Goal: Task Accomplishment & Management: Use online tool/utility

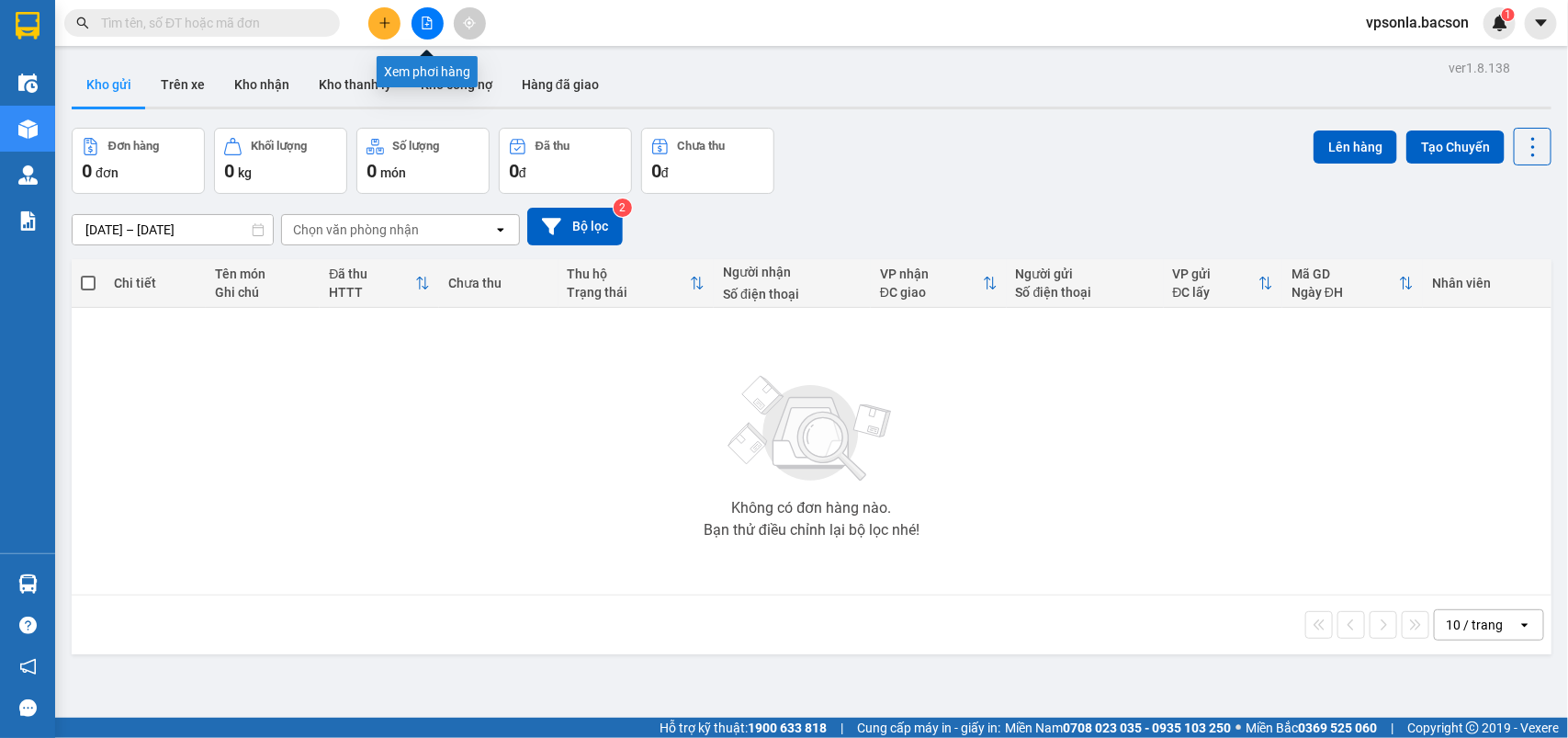
click at [423, 23] on icon "file-add" at bounding box center [428, 22] width 10 height 13
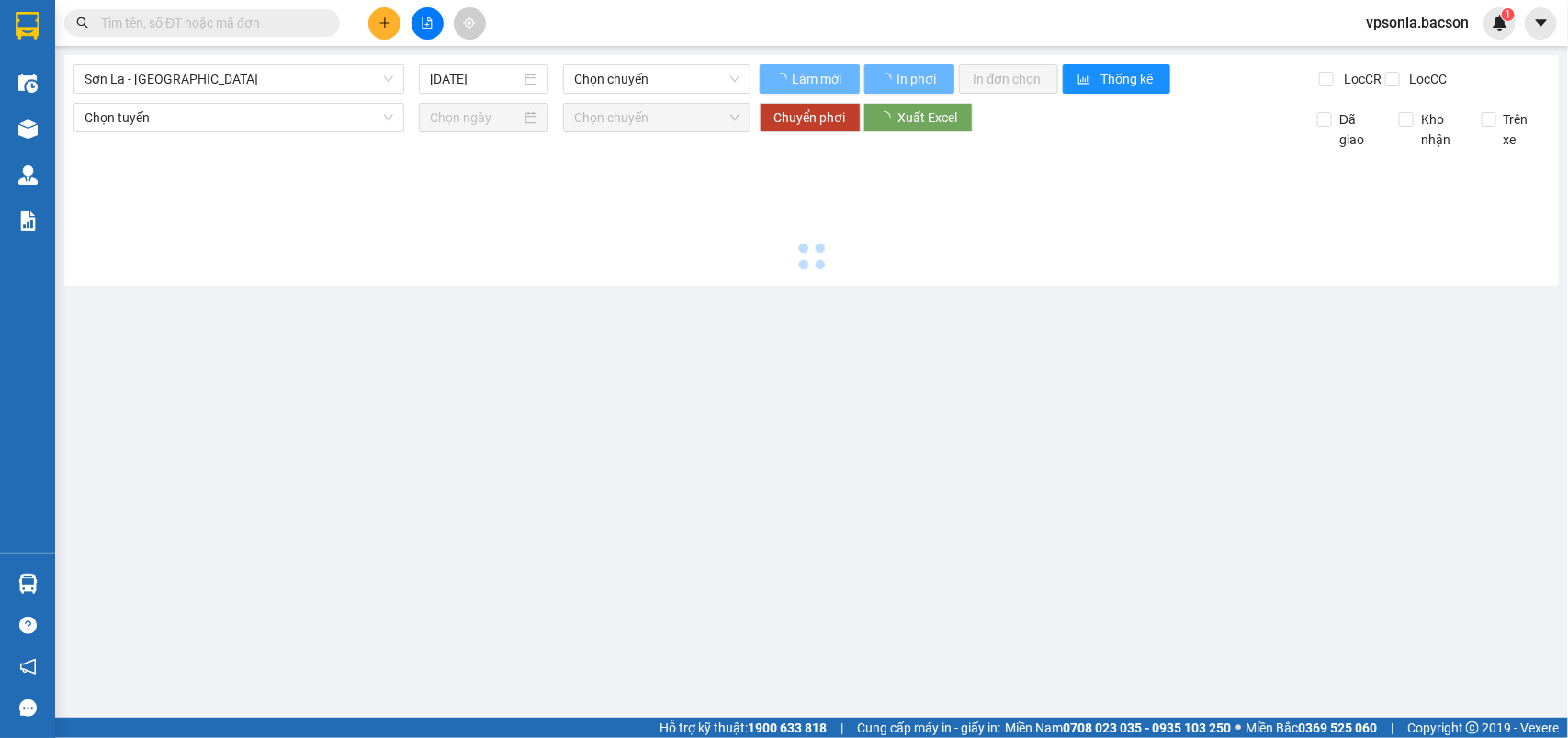
type input "[DATE]"
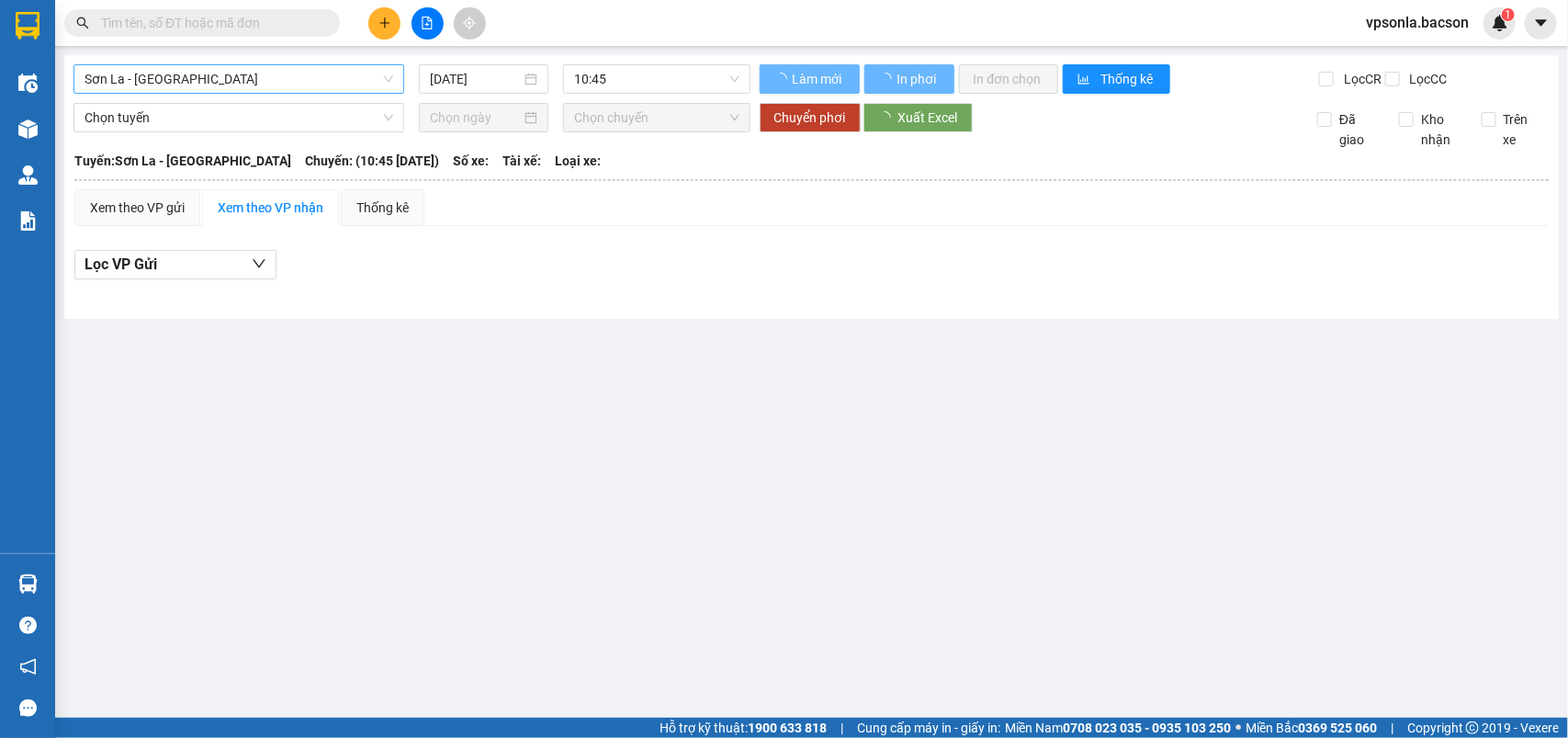
click at [294, 76] on span "Sơn La - Hà Nội" at bounding box center [239, 79] width 309 height 28
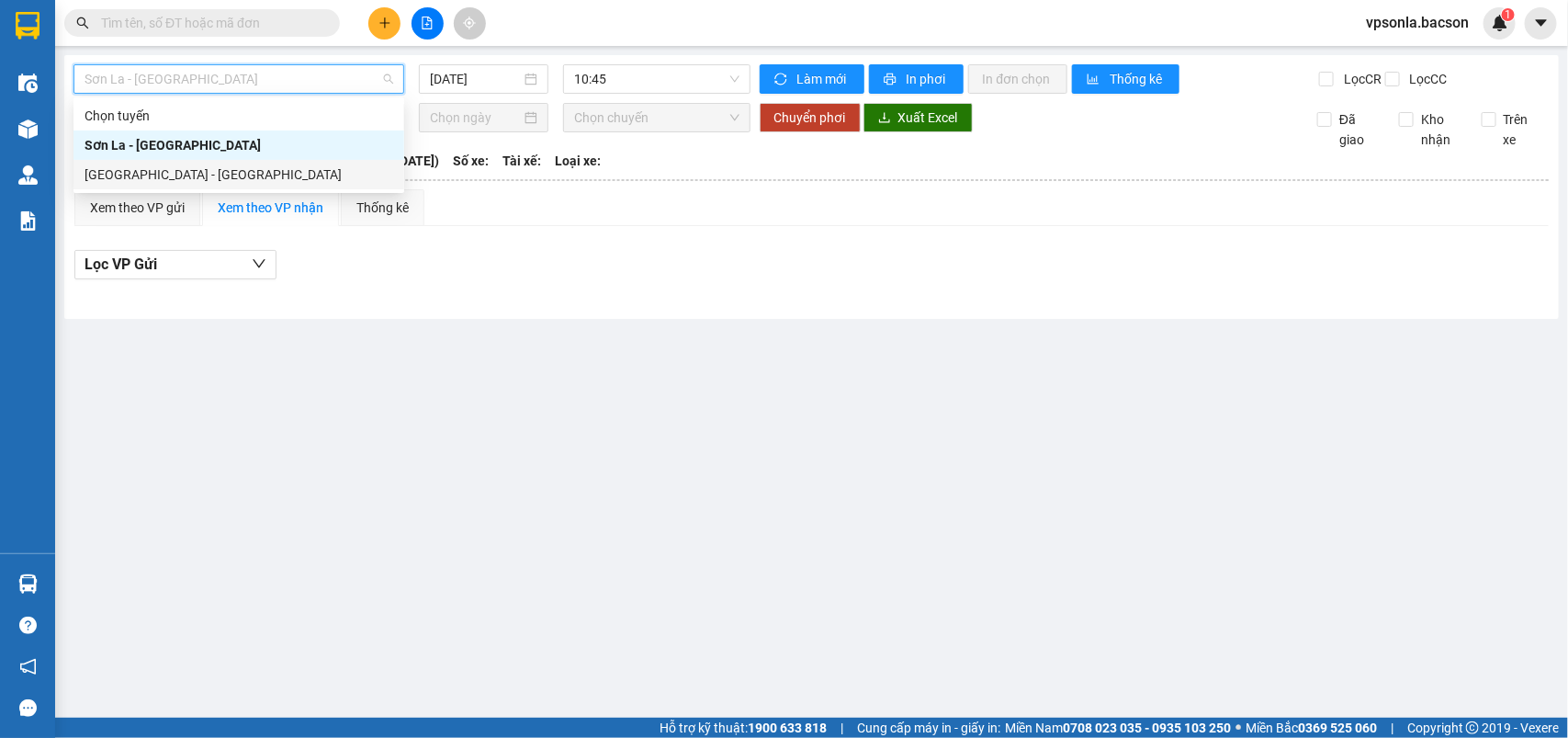
click at [133, 180] on div "Hà Nội - Sơn La" at bounding box center [239, 174] width 309 height 20
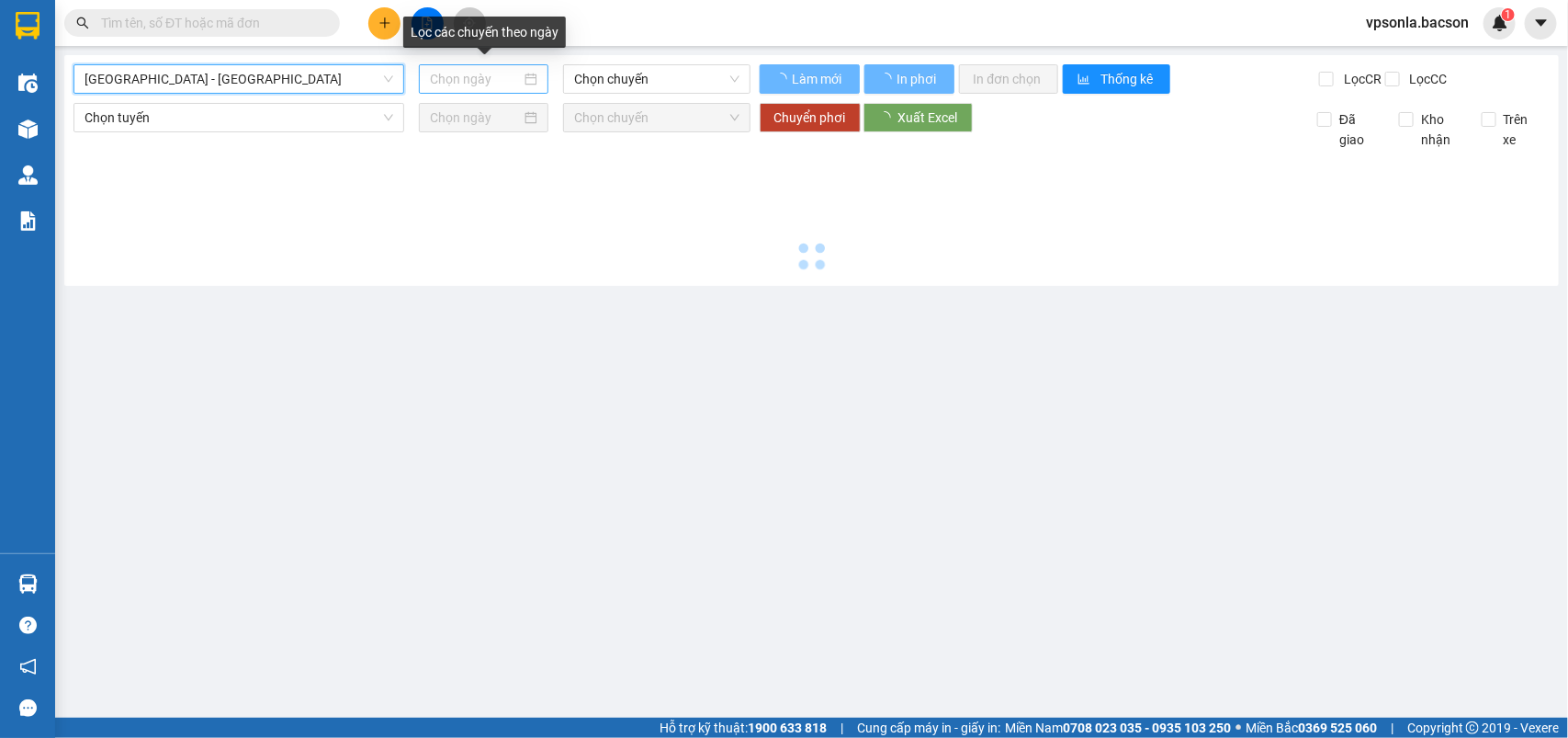
click at [535, 81] on div at bounding box center [483, 79] width 108 height 20
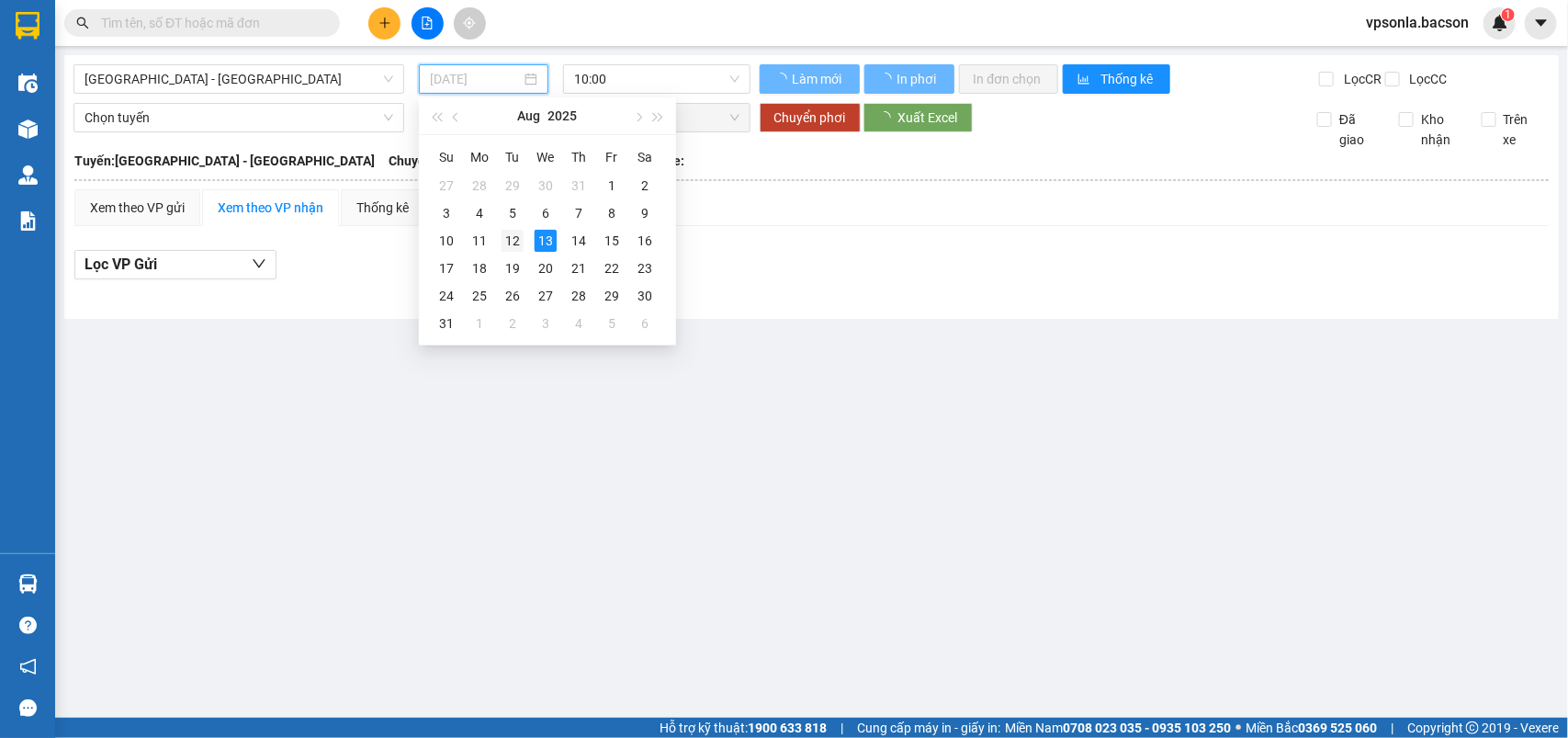
click at [511, 242] on div "12" at bounding box center [512, 240] width 22 height 22
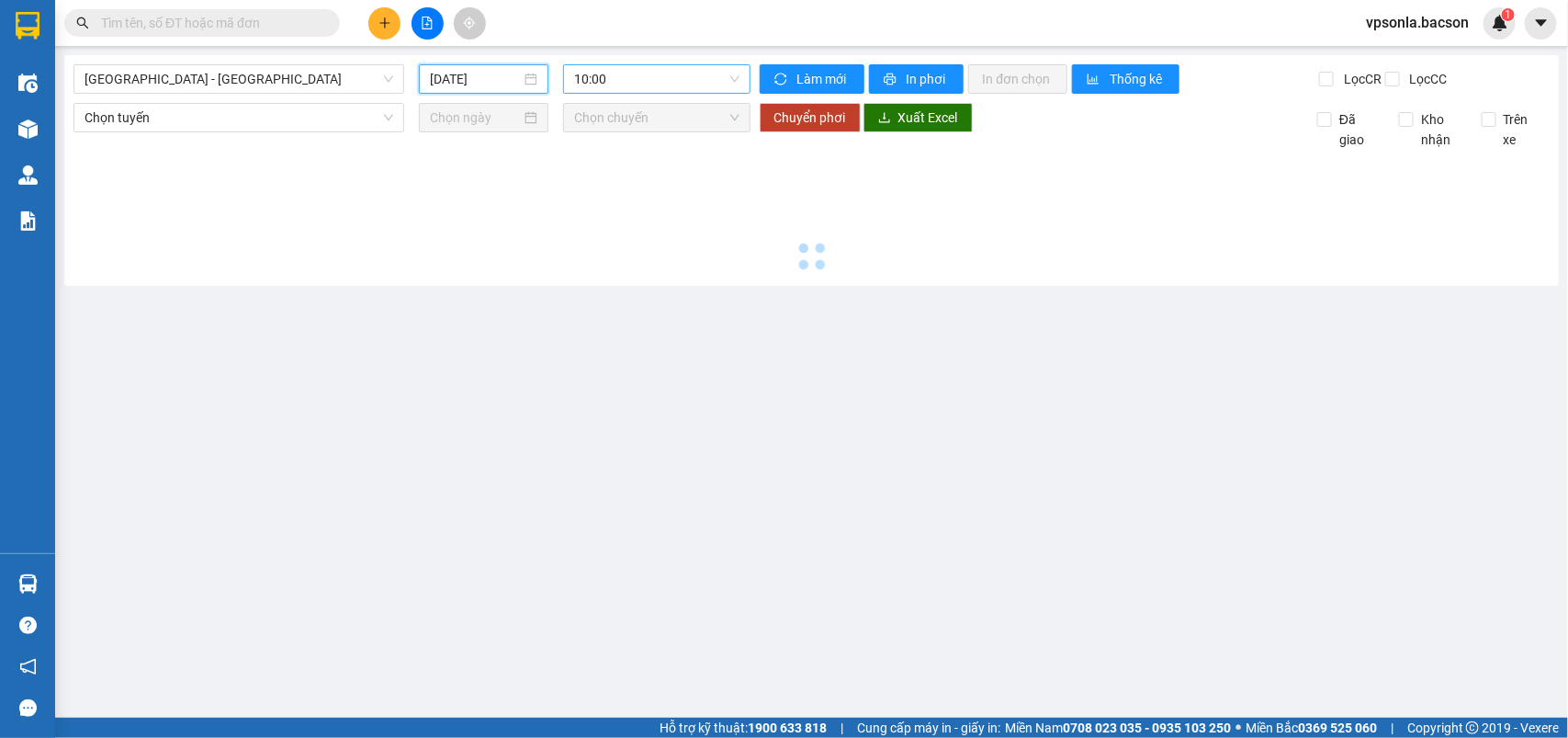
type input "12/08/2025"
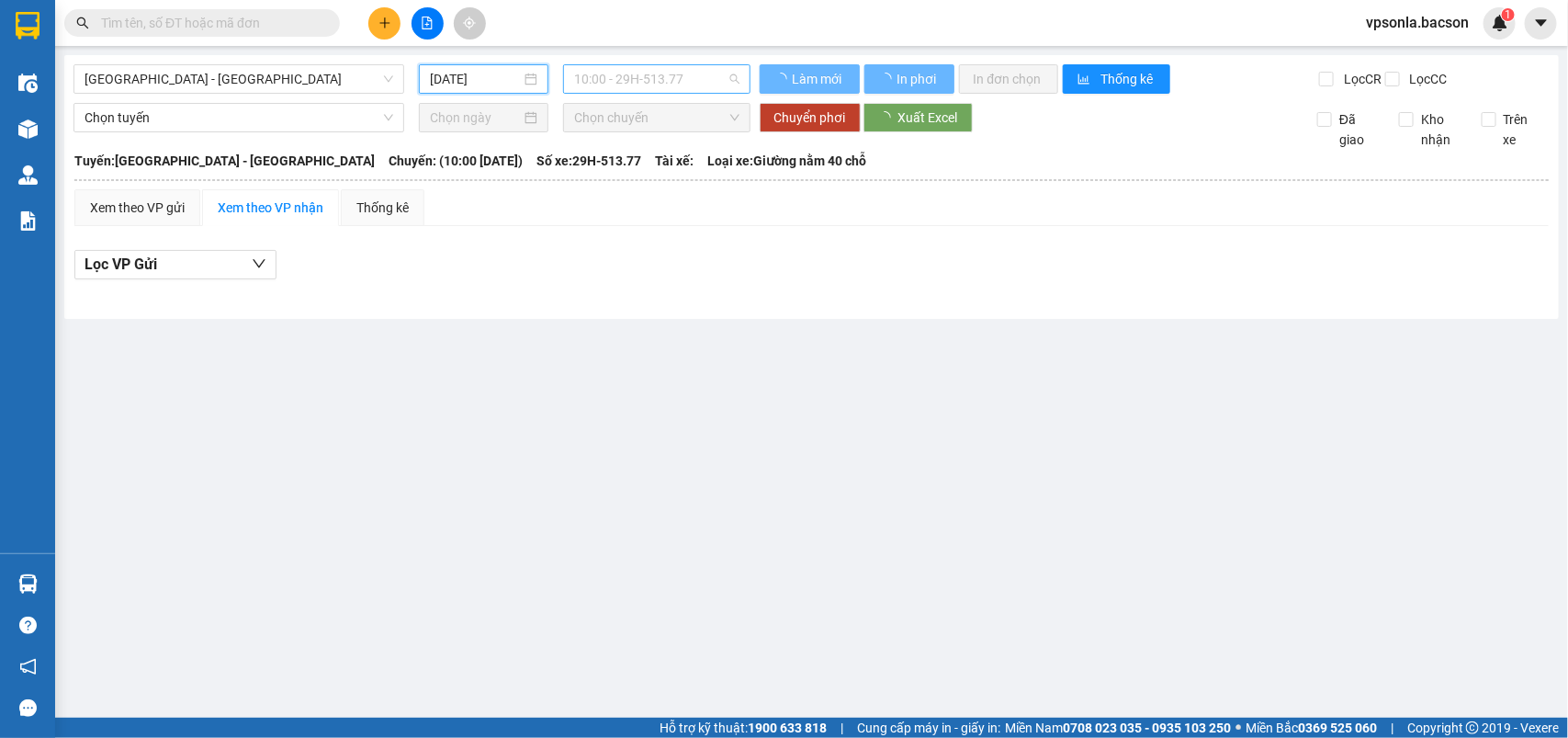
click at [731, 79] on span "10:00 - 29H-513.77" at bounding box center [656, 79] width 165 height 28
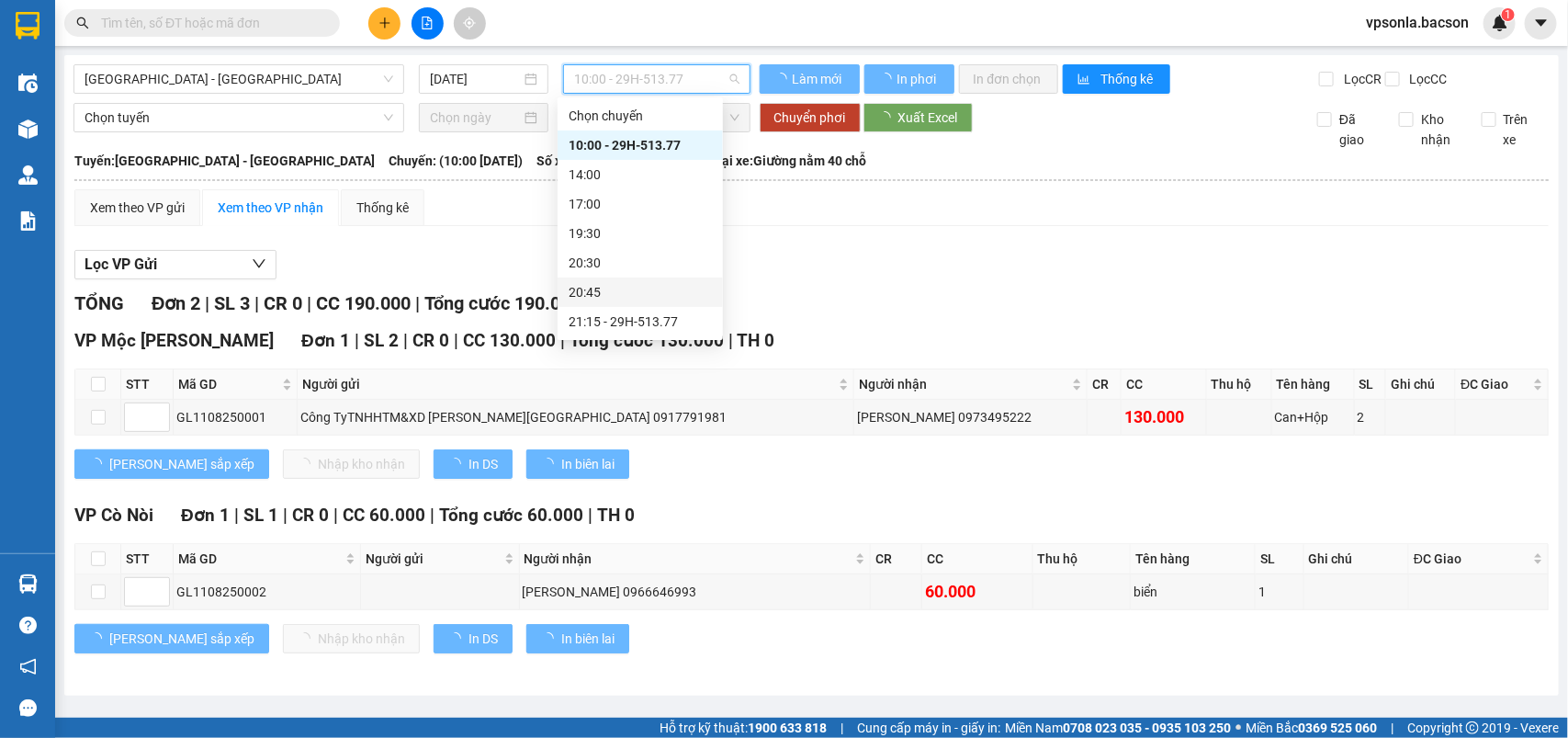
scroll to position [58, 0]
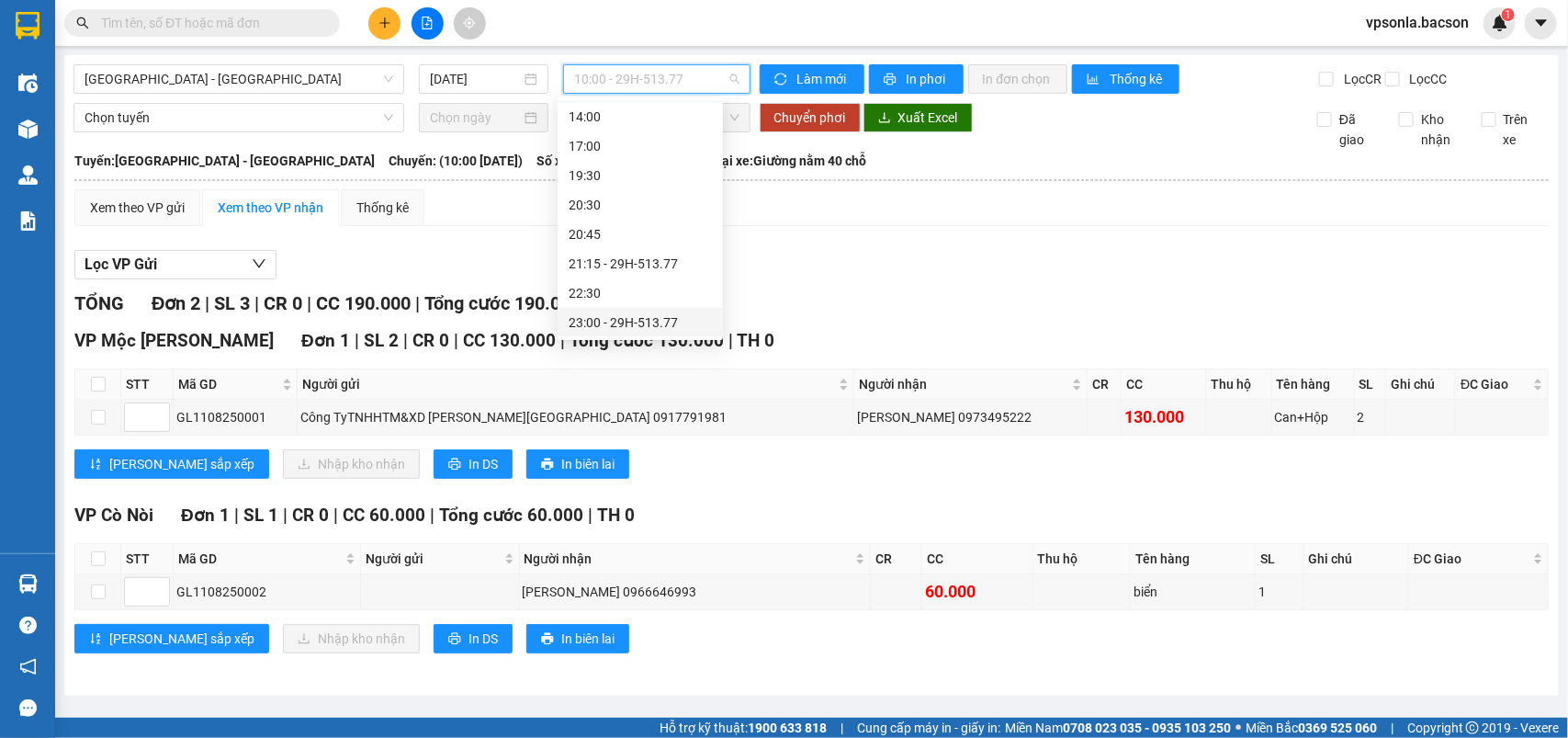
click at [641, 319] on div "23:00 - 29H-513.77" at bounding box center [640, 322] width 144 height 20
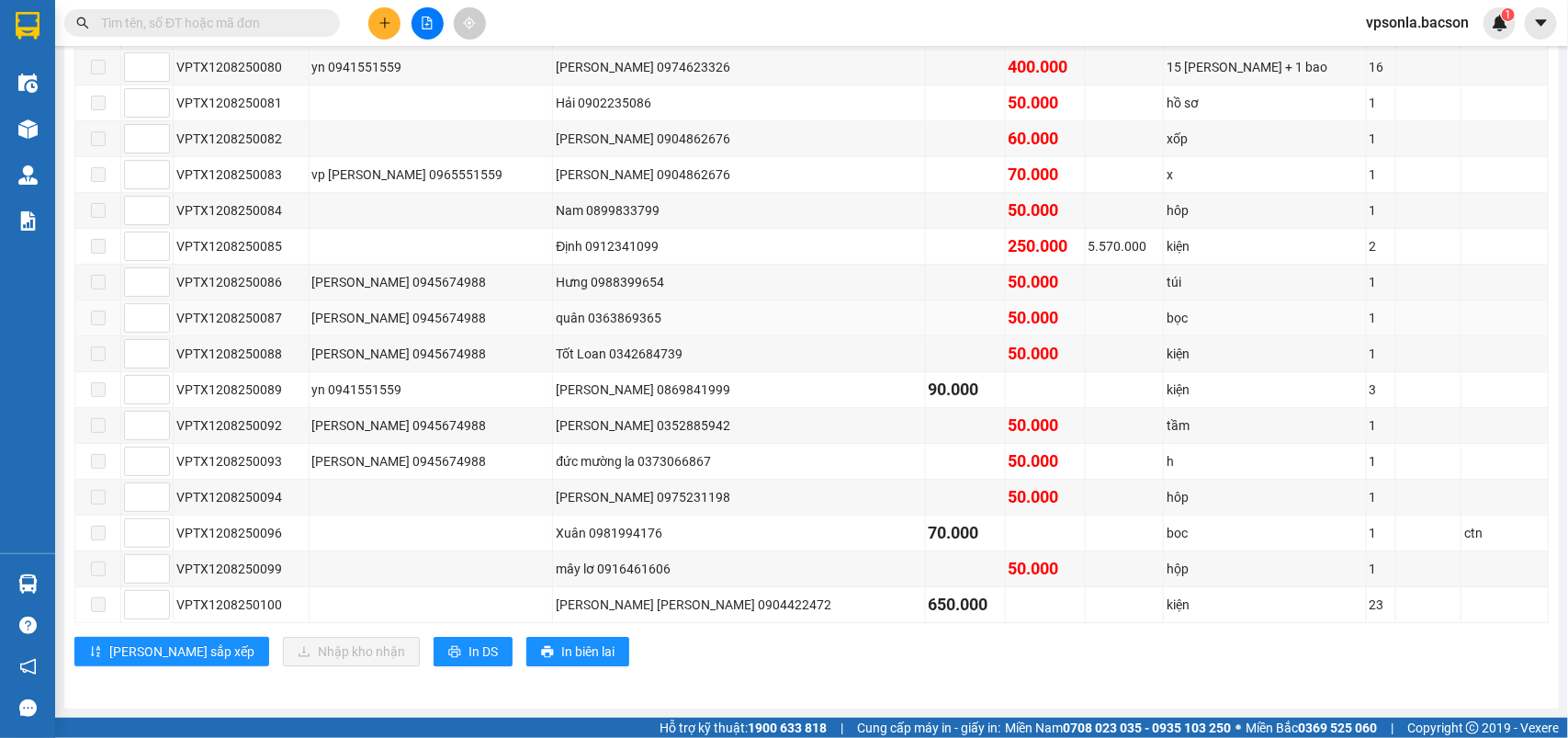
scroll to position [2422, 0]
click at [468, 653] on span "In DS" at bounding box center [483, 651] width 30 height 20
